Goal: Task Accomplishment & Management: Use online tool/utility

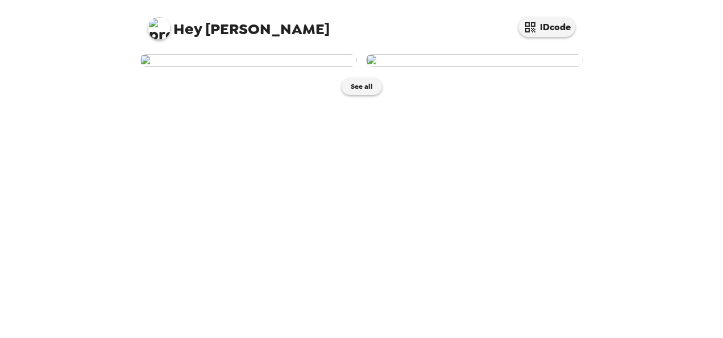
click at [525, 67] on img at bounding box center [474, 60] width 217 height 13
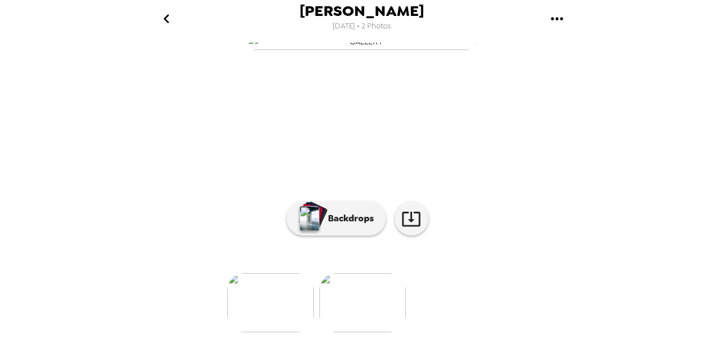
scroll to position [154, 0]
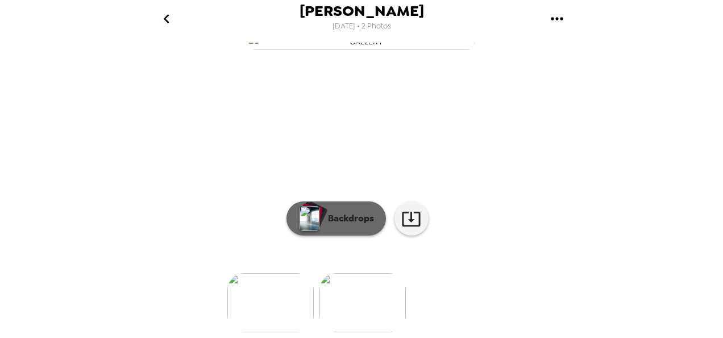
click at [349, 214] on p "Backdrops" at bounding box center [348, 218] width 52 height 14
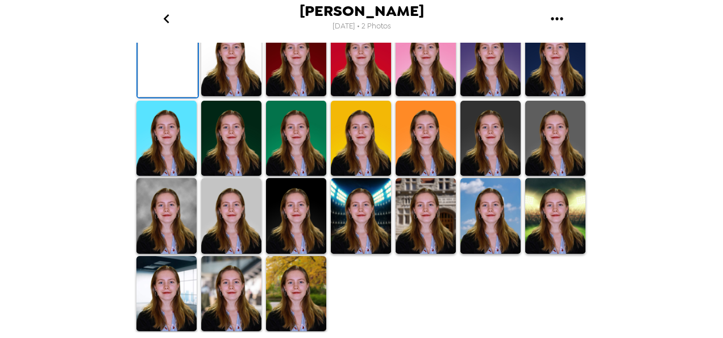
scroll to position [115, 0]
